Goal: Information Seeking & Learning: Learn about a topic

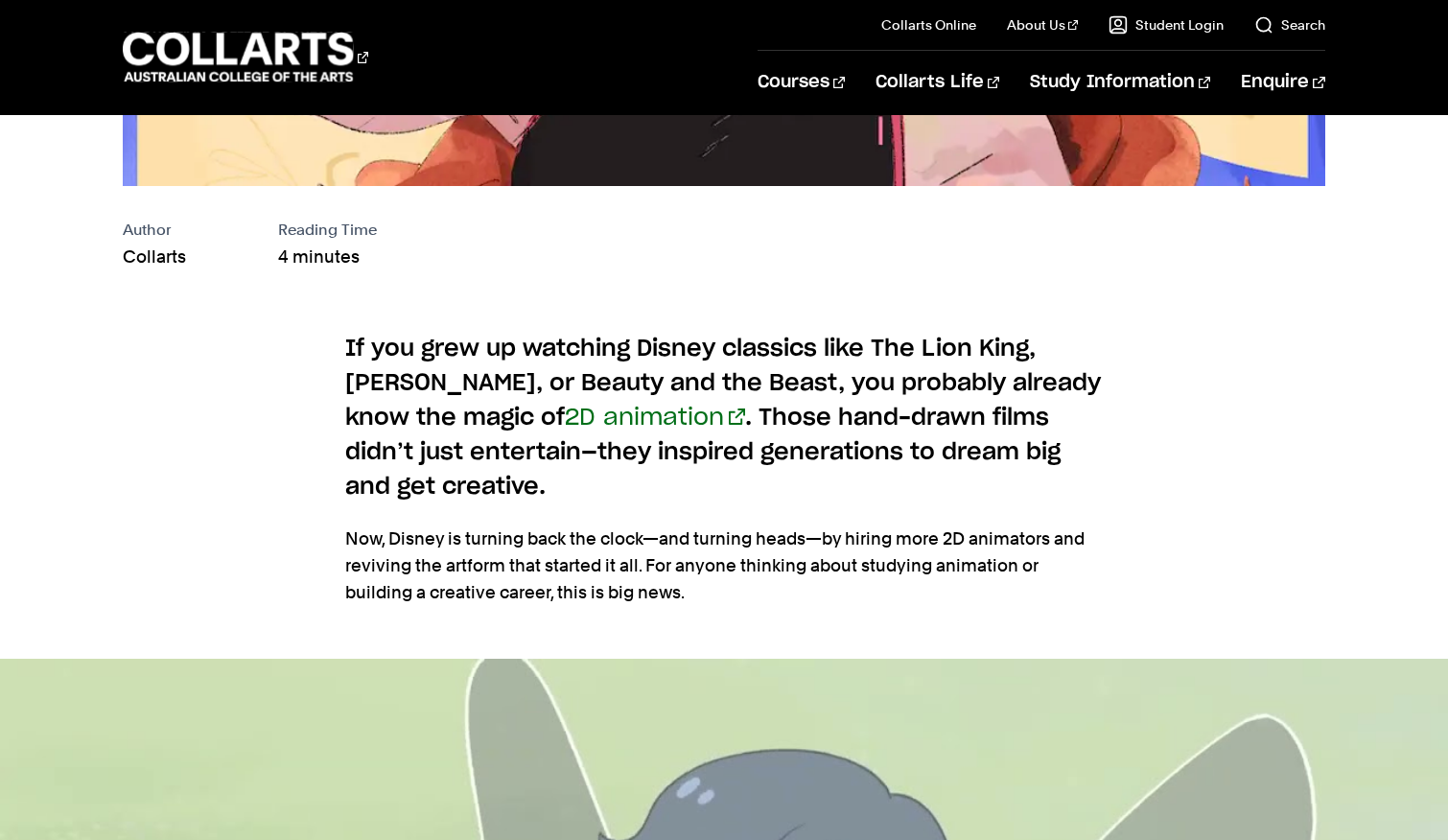
scroll to position [1035, 0]
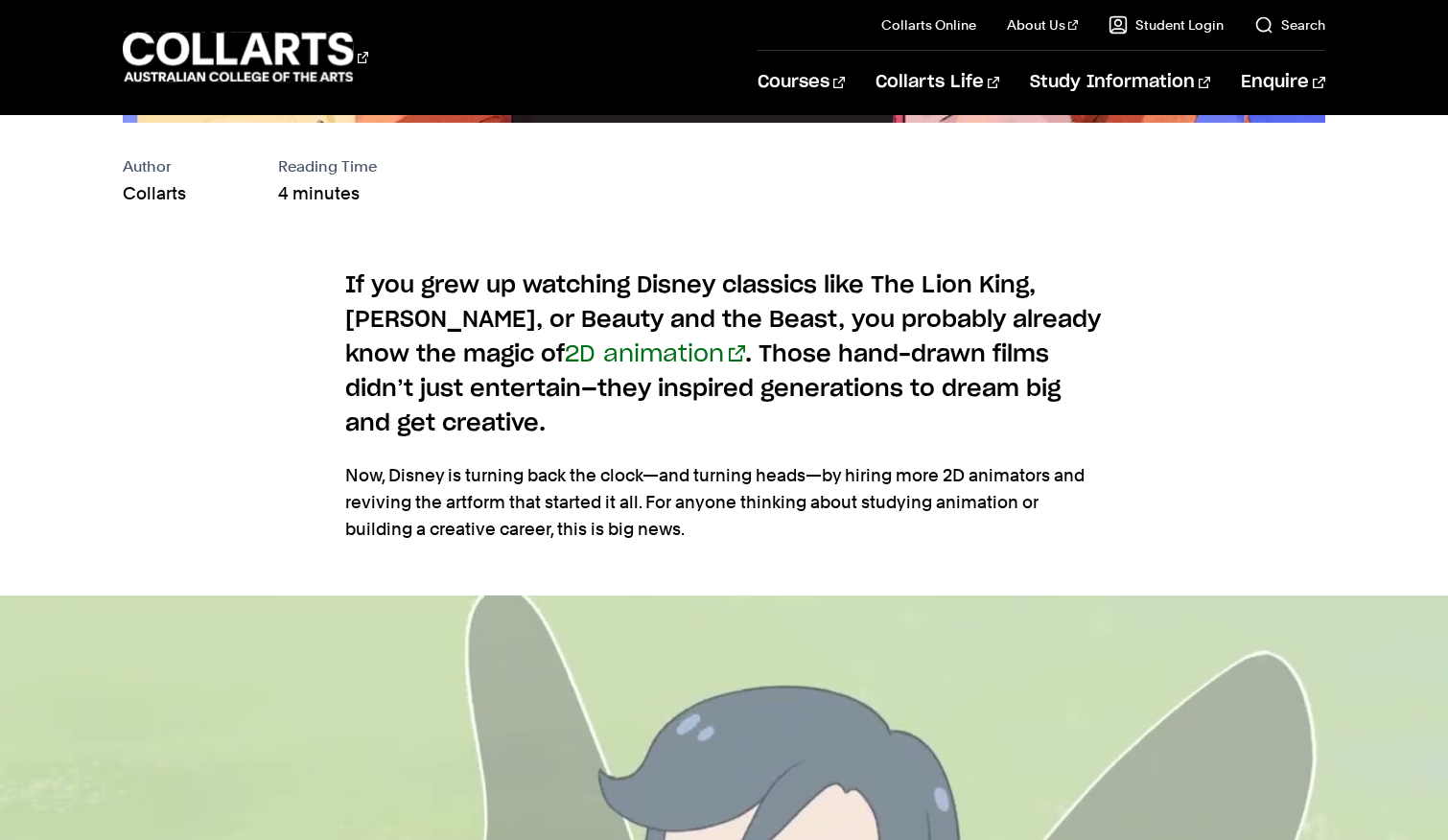
click at [393, 396] on h6 "If you grew up watching Disney classics like The Lion King, [PERSON_NAME], or B…" at bounding box center [724, 355] width 758 height 173
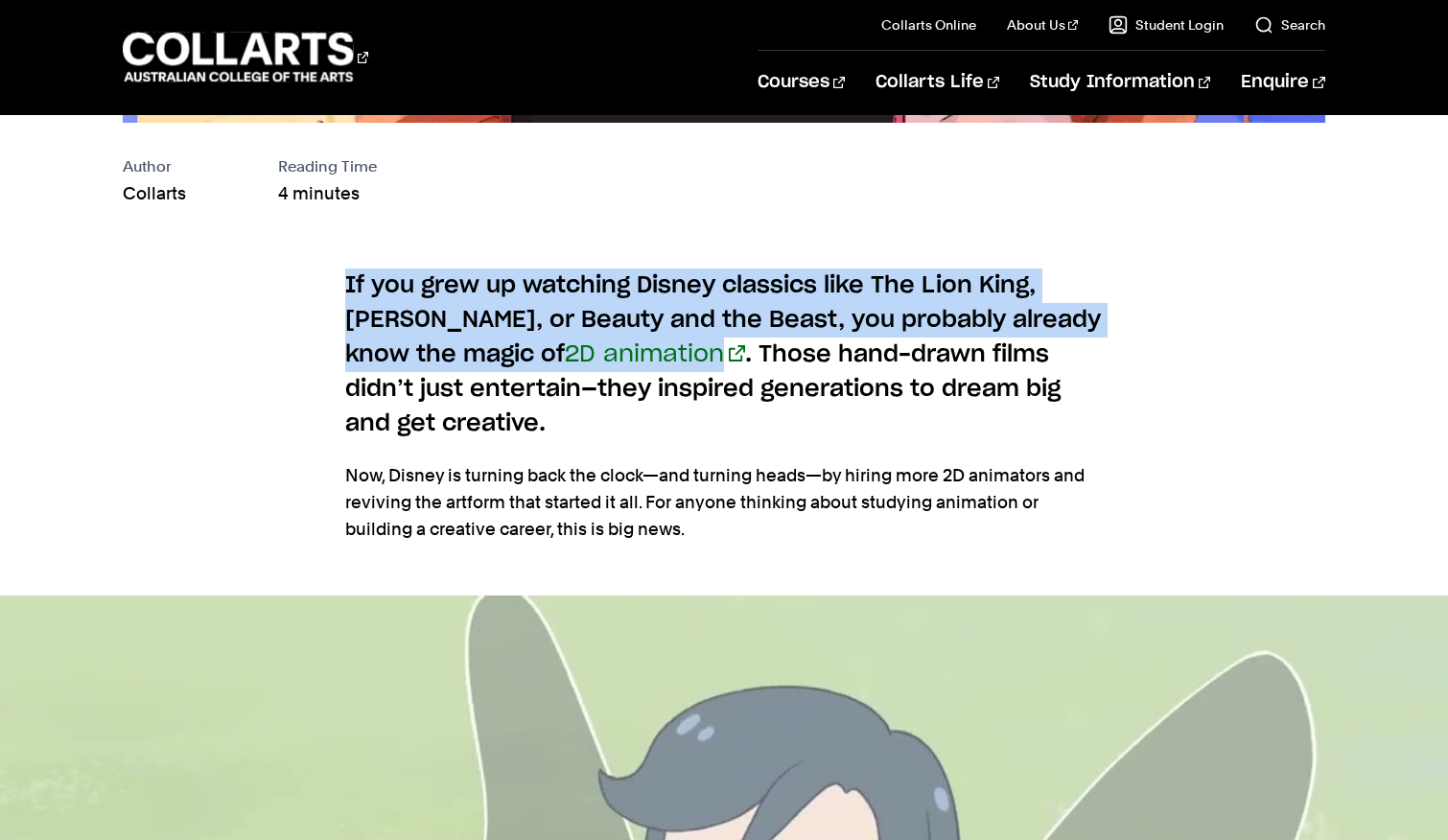
click at [393, 396] on h6 "If you grew up watching Disney classics like The Lion King, [PERSON_NAME], or B…" at bounding box center [724, 355] width 758 height 173
copy h6 "If you grew up watching Disney classics like The Lion King, [PERSON_NAME], or B…"
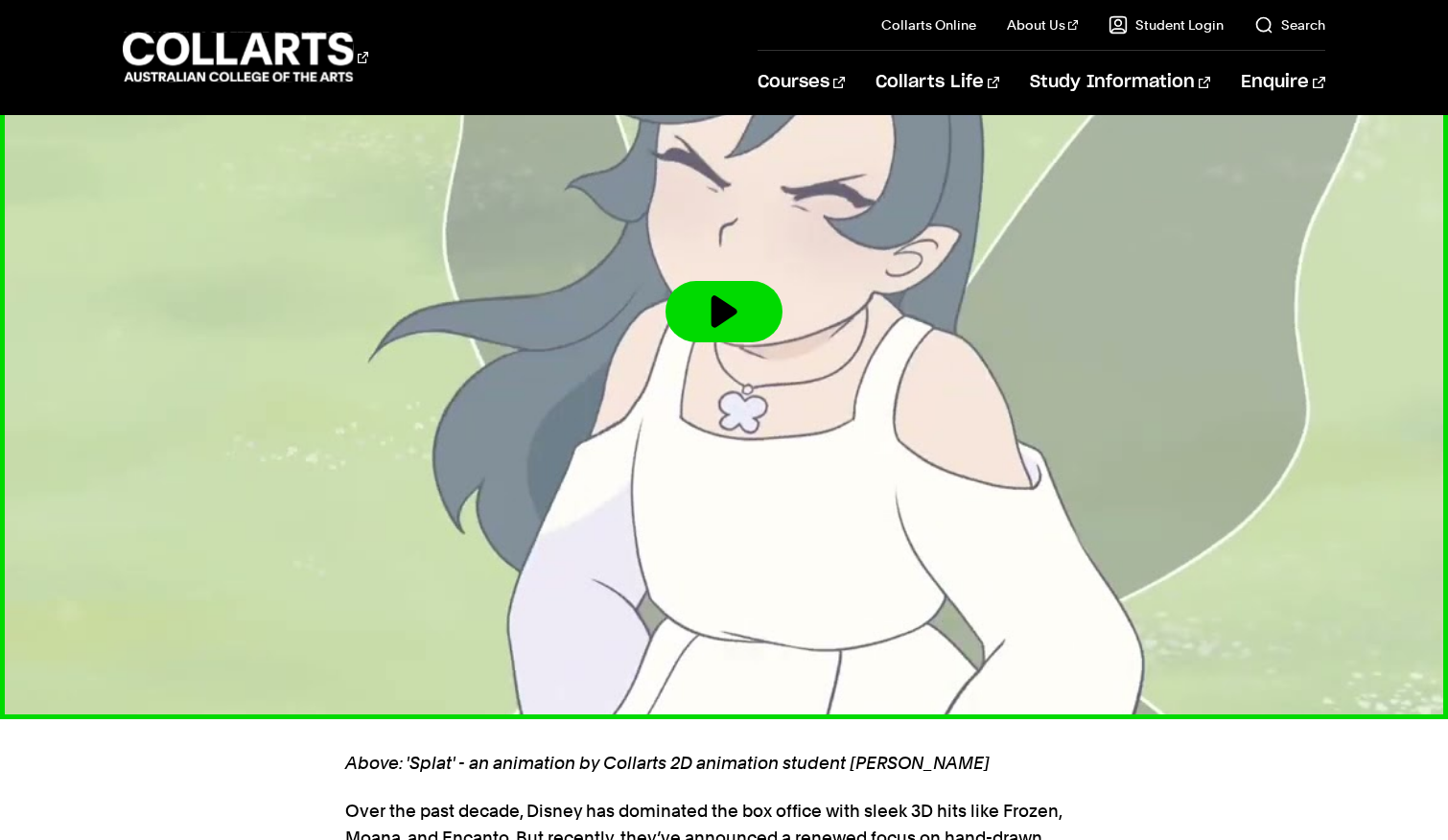
scroll to position [1605, 0]
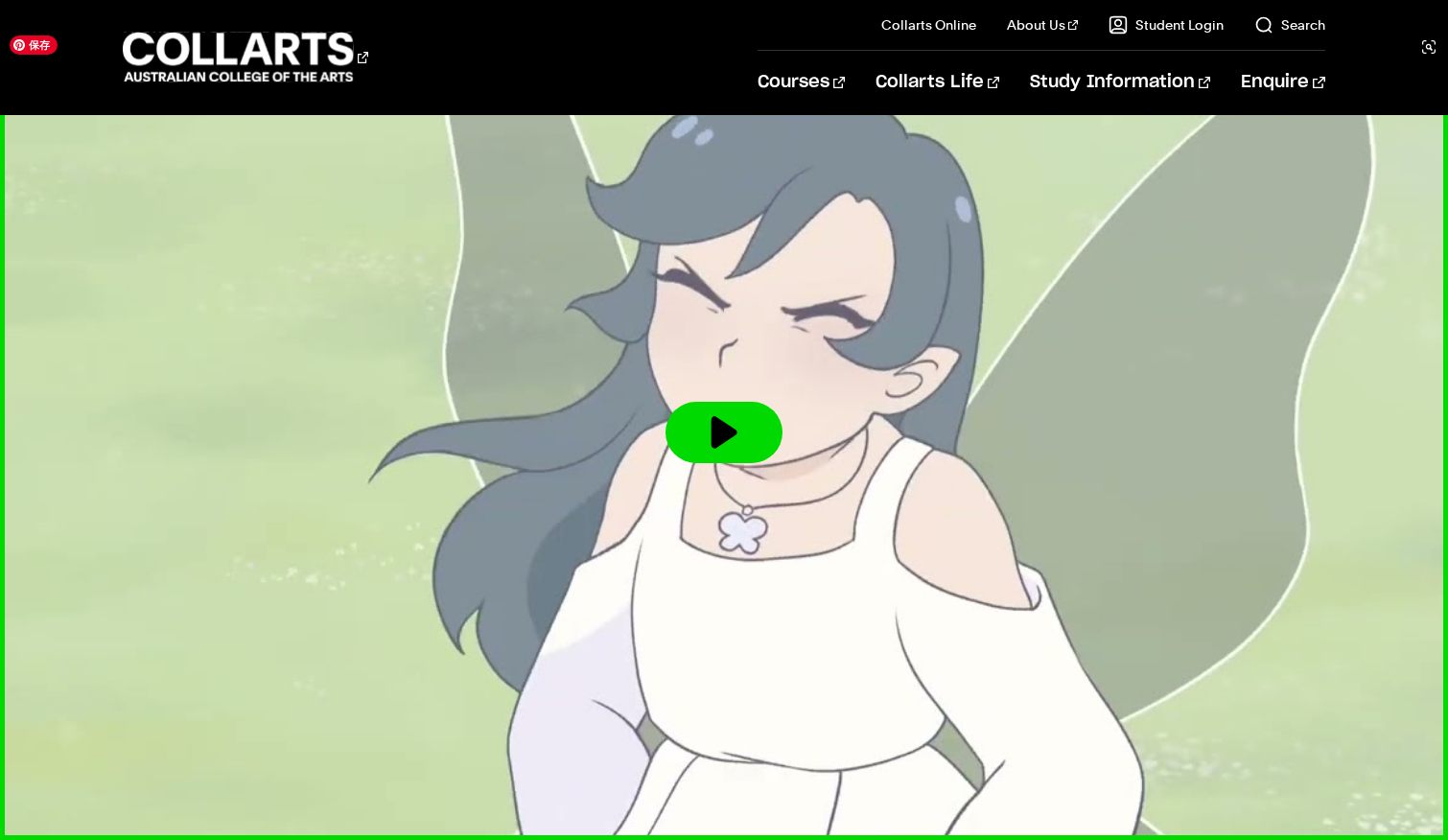
click at [656, 411] on img at bounding box center [724, 432] width 1593 height 896
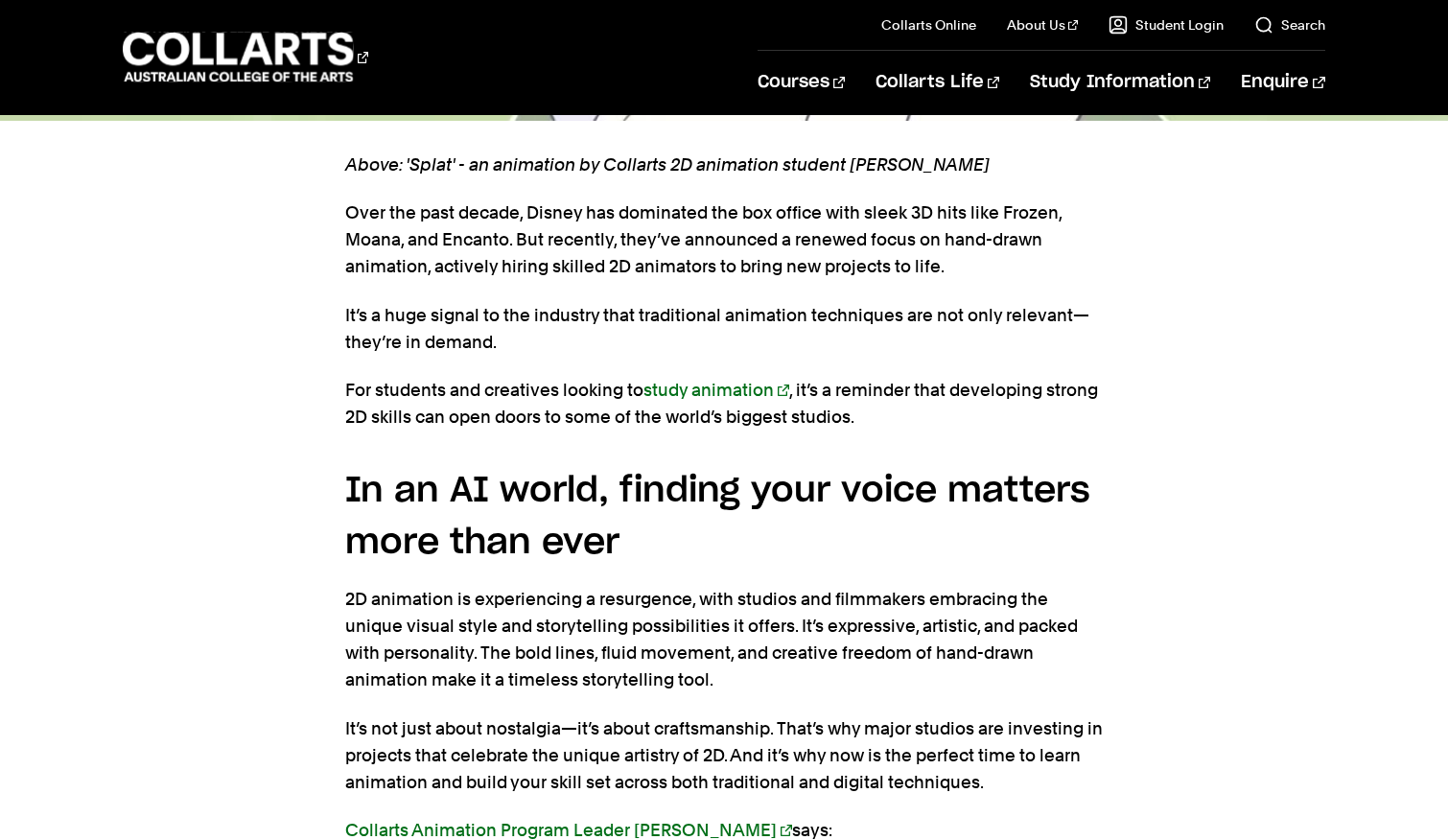
scroll to position [2336, 0]
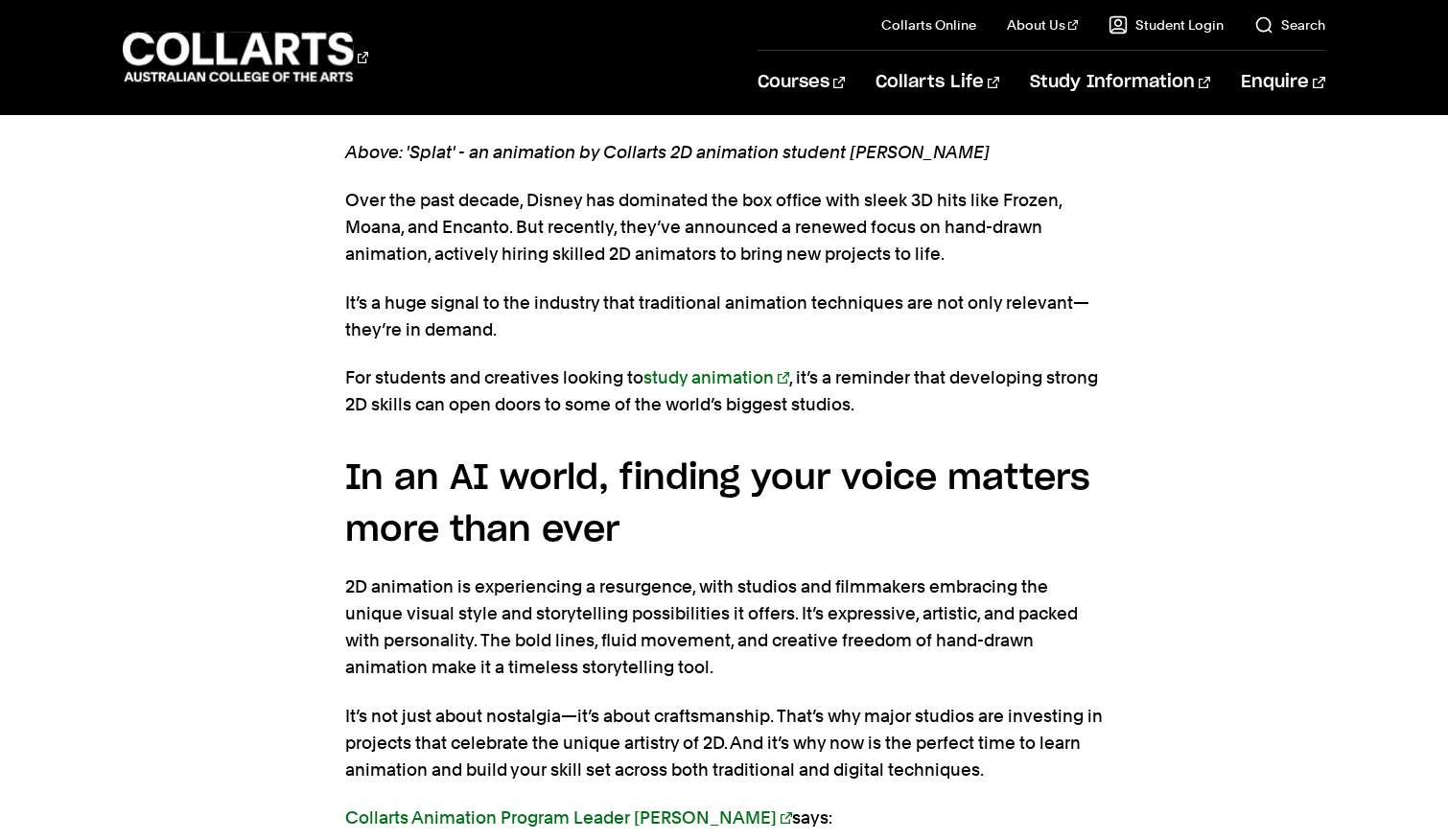
click at [650, 439] on section "Above: 'Splat' - an animation by Collarts 2D animation student [PERSON_NAME] Ov…" at bounding box center [724, 584] width 758 height 951
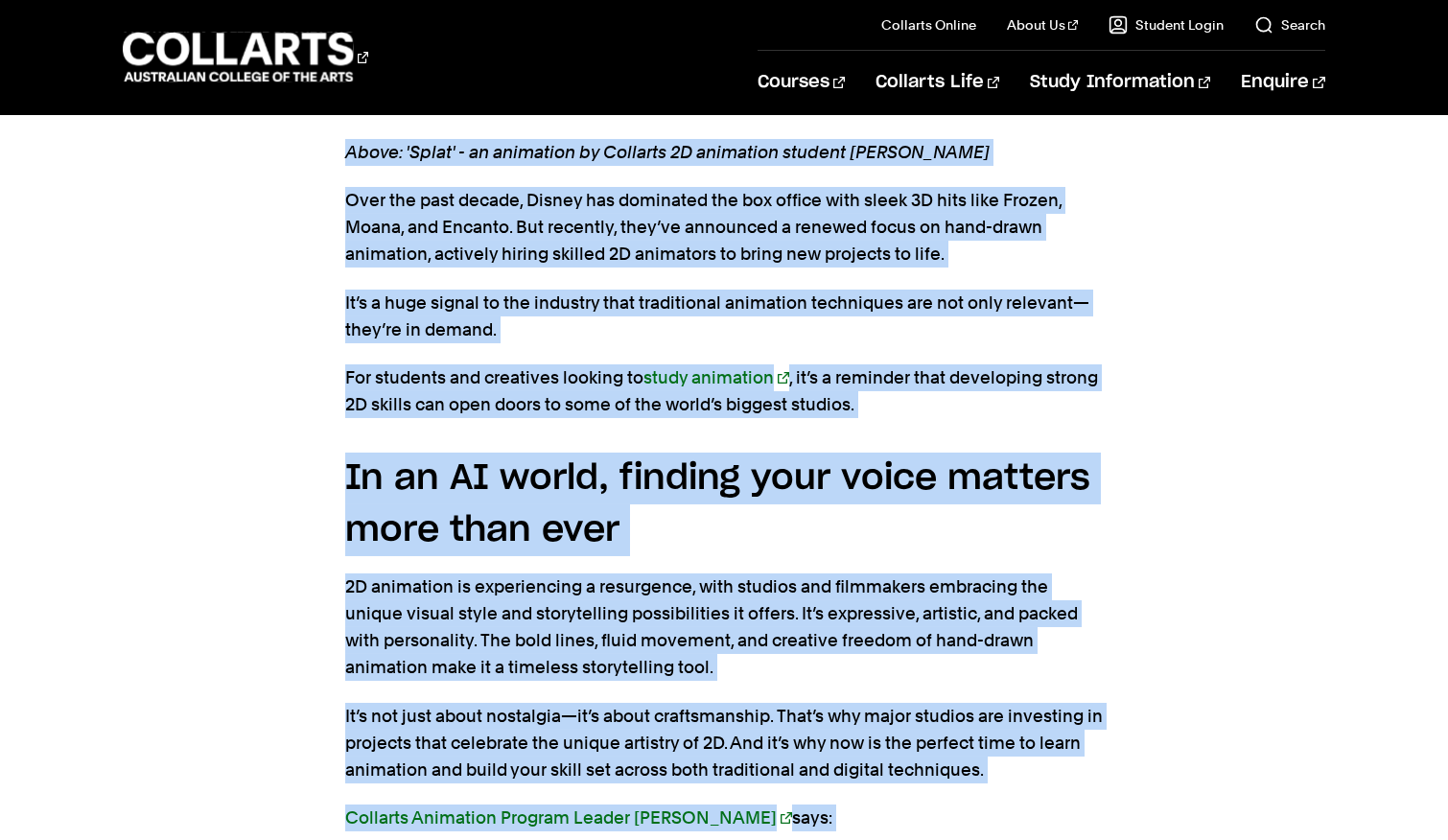
copy body "Lorem: 'Ipsum' - do sitametco ad Elitsedd 2E temporinc utlabor Etdolo Magnaa En…"
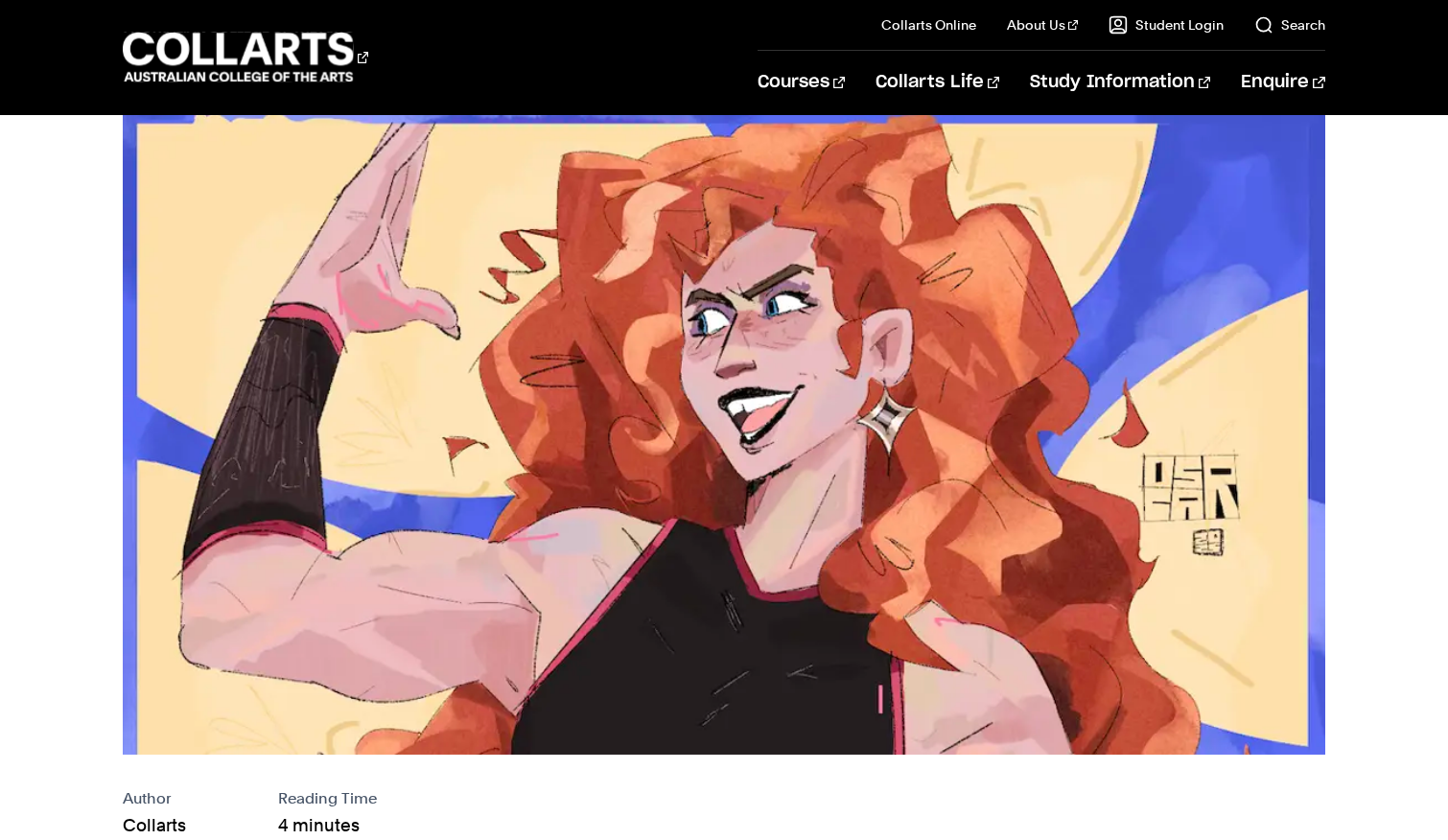
scroll to position [0, 0]
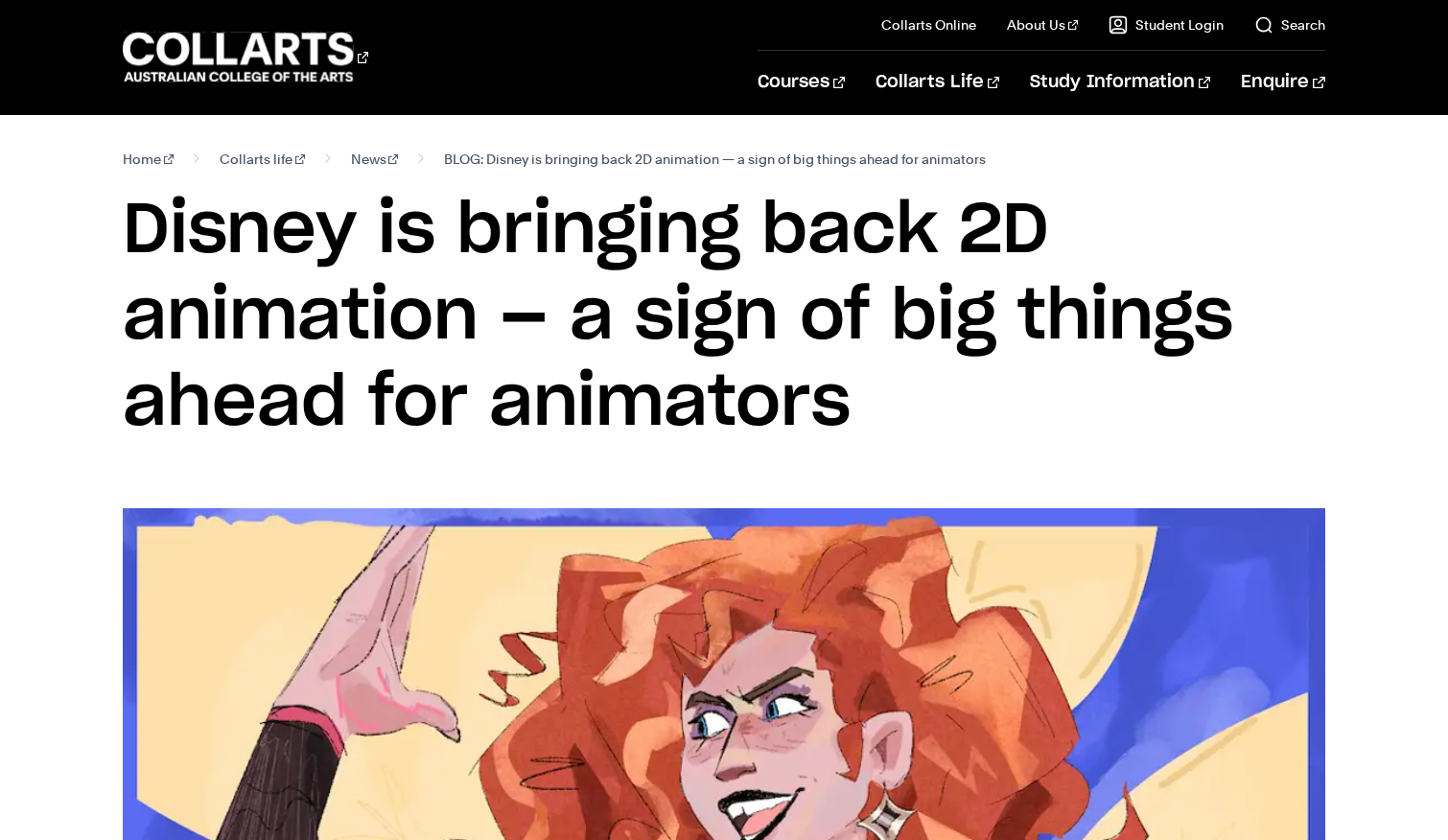
click at [654, 325] on h1 "Disney is bringing back 2D animation — a sign of big things ahead for animators" at bounding box center [724, 318] width 1202 height 259
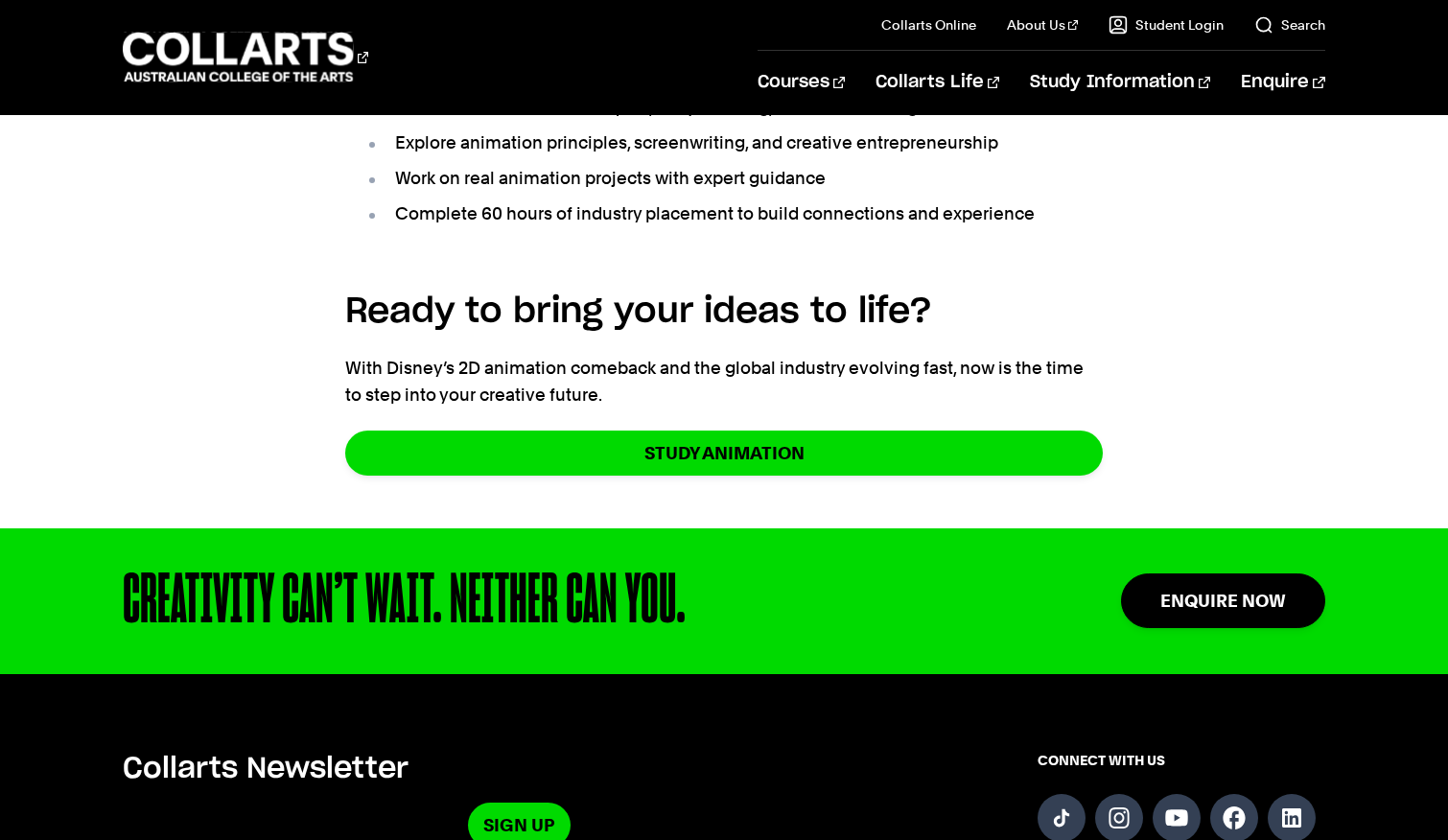
scroll to position [5655, 0]
